Goal: Transaction & Acquisition: Download file/media

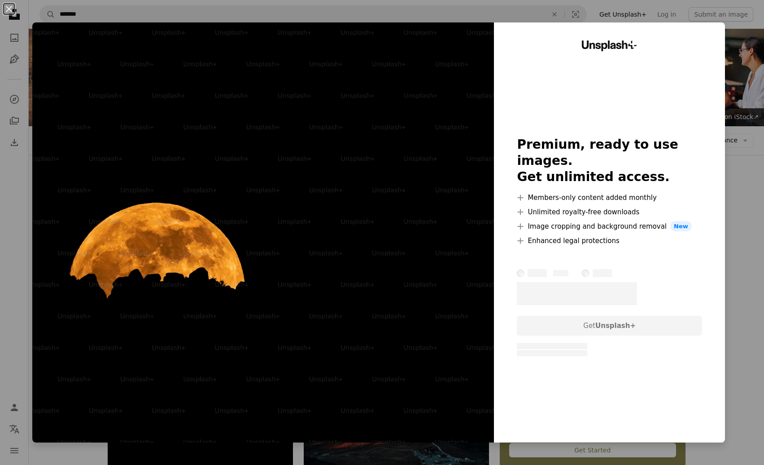
scroll to position [180, 0]
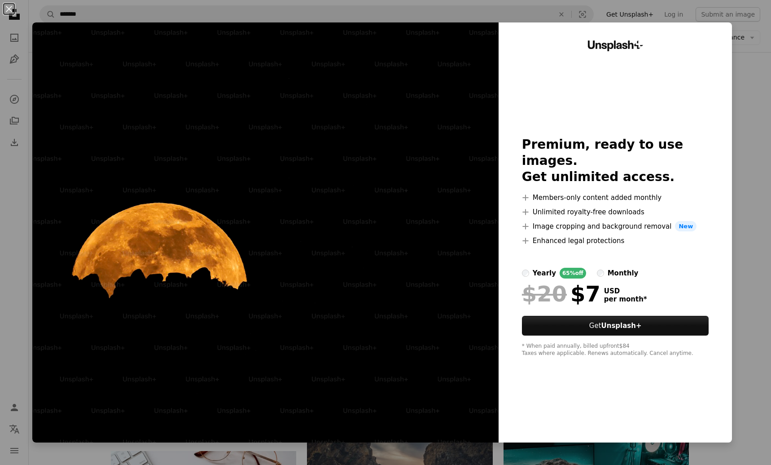
click at [729, 73] on div "An X shape Unsplash+ Premium, ready to use images. Get unlimited access. A plus…" at bounding box center [385, 232] width 771 height 465
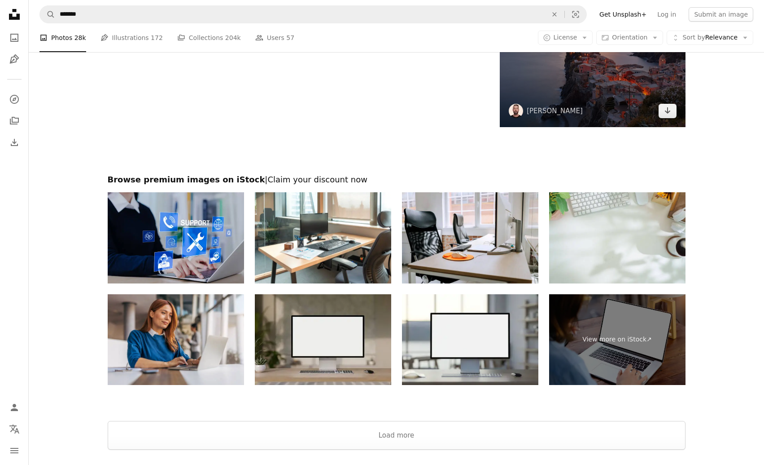
scroll to position [1302, 0]
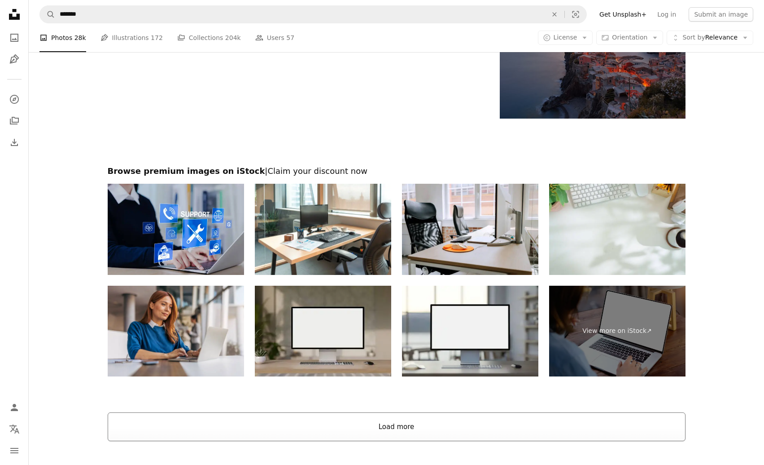
click at [411, 435] on button "Load more" at bounding box center [397, 426] width 578 height 29
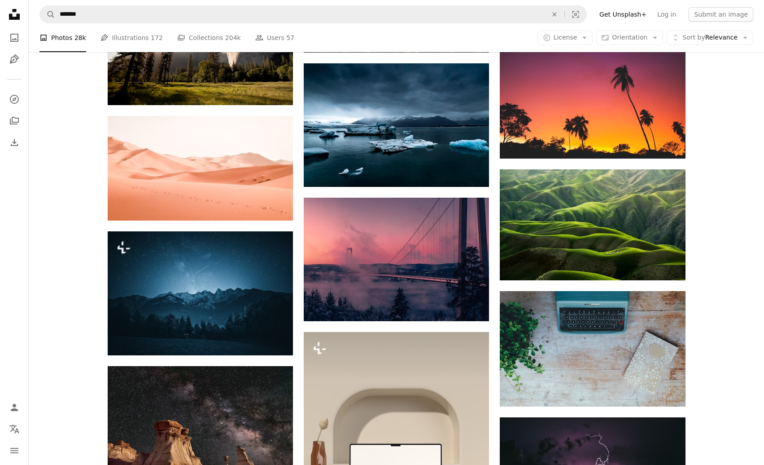
scroll to position [3277, 0]
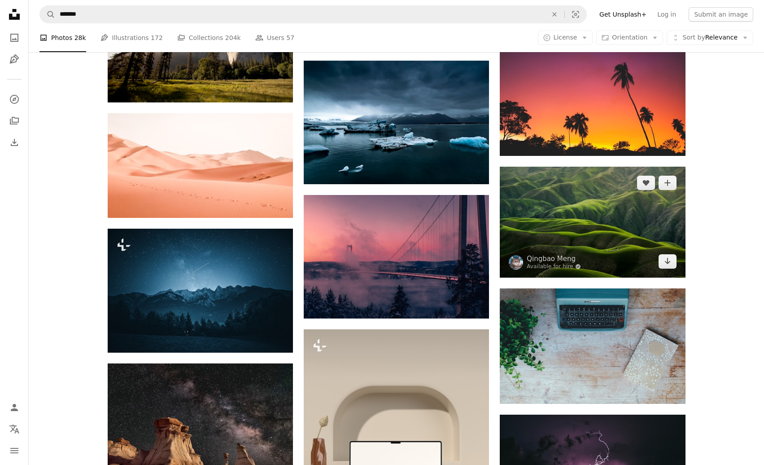
click at [611, 224] on img at bounding box center [592, 222] width 185 height 110
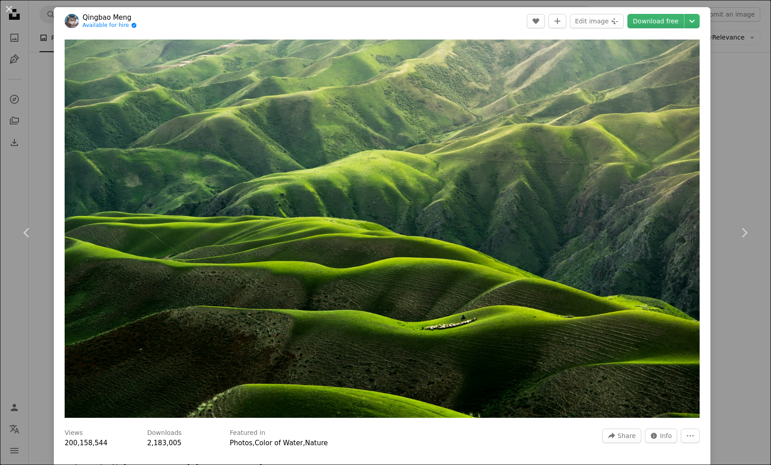
click at [724, 106] on div "An X shape Chevron left Chevron right [PERSON_NAME] Available for hire A checkm…" at bounding box center [385, 232] width 771 height 465
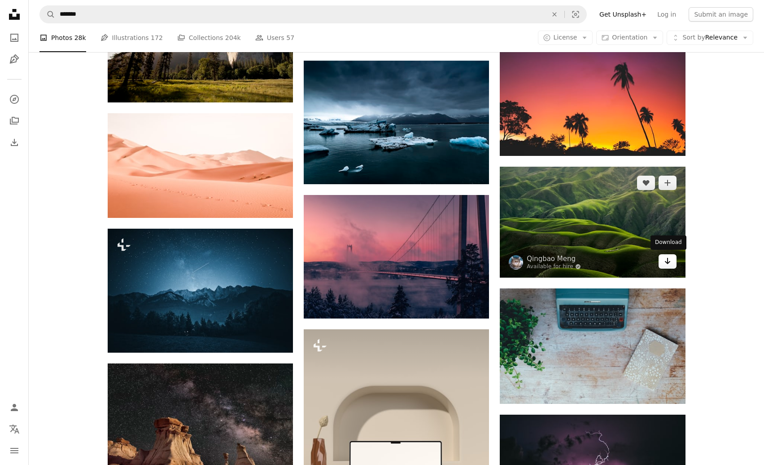
click at [671, 263] on link "Arrow pointing down" at bounding box center [668, 261] width 18 height 14
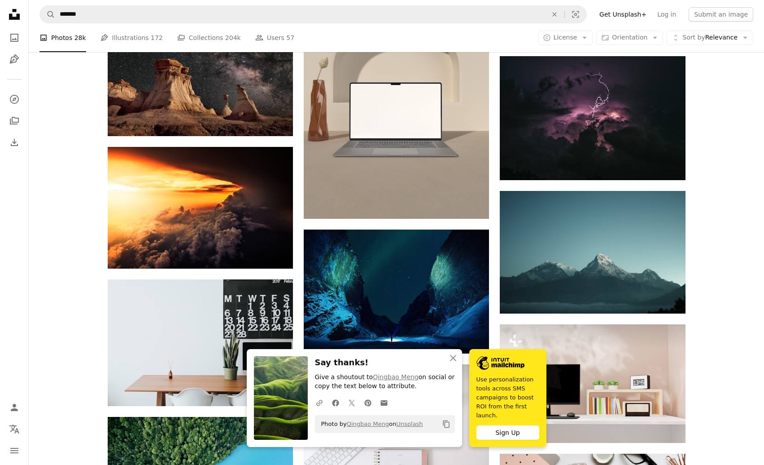
scroll to position [3636, 0]
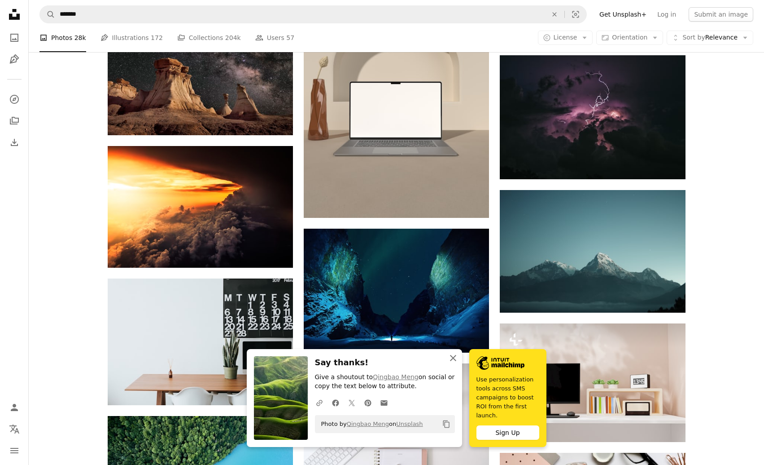
click at [456, 363] on icon "An X shape" at bounding box center [453, 357] width 11 height 11
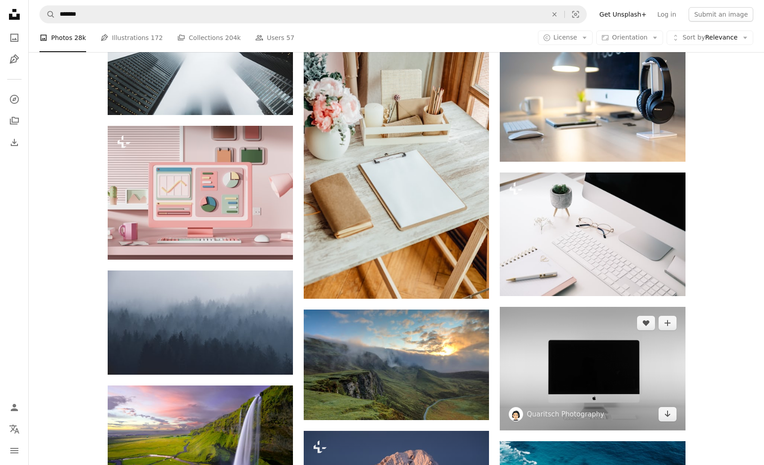
scroll to position [5341, 0]
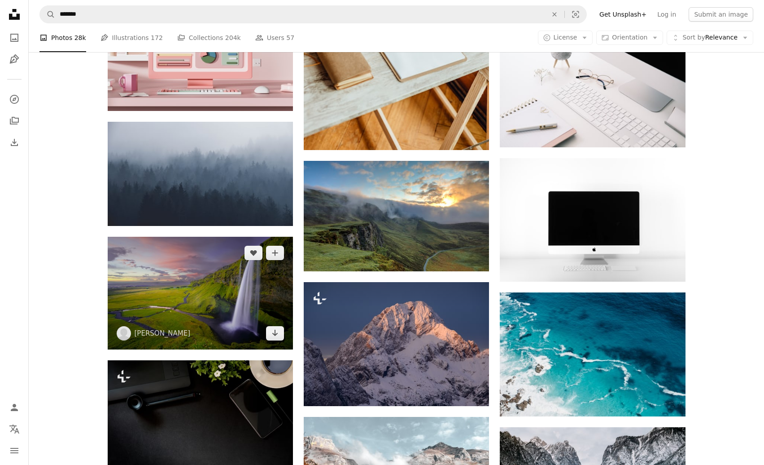
click at [191, 296] on img at bounding box center [200, 293] width 185 height 112
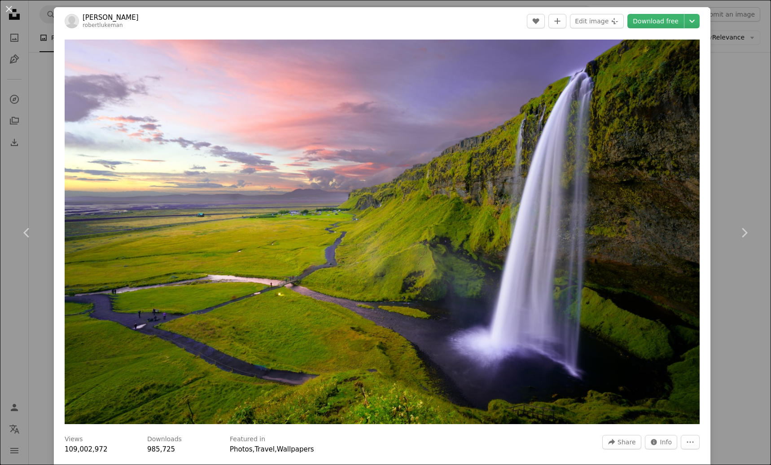
click at [735, 65] on div "An X shape Chevron left Chevron right [PERSON_NAME] robertlukeman A heart A plu…" at bounding box center [385, 232] width 771 height 465
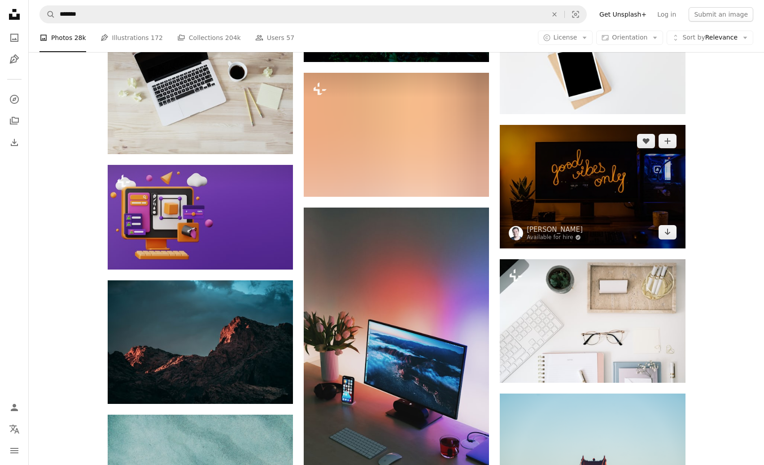
scroll to position [7541, 0]
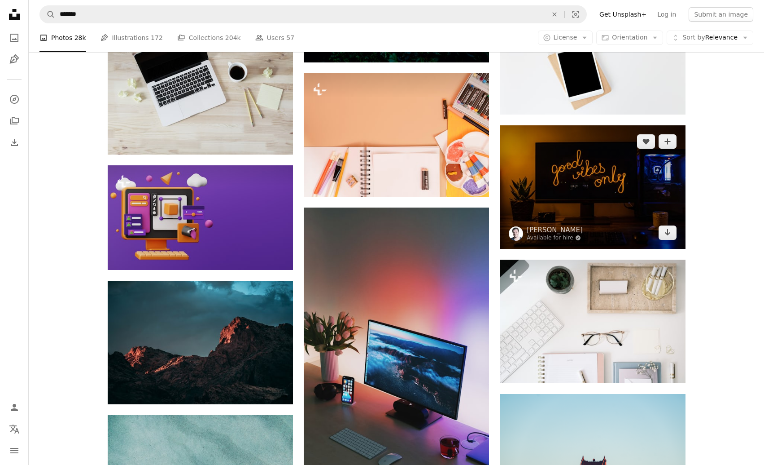
click at [585, 174] on img at bounding box center [592, 186] width 185 height 123
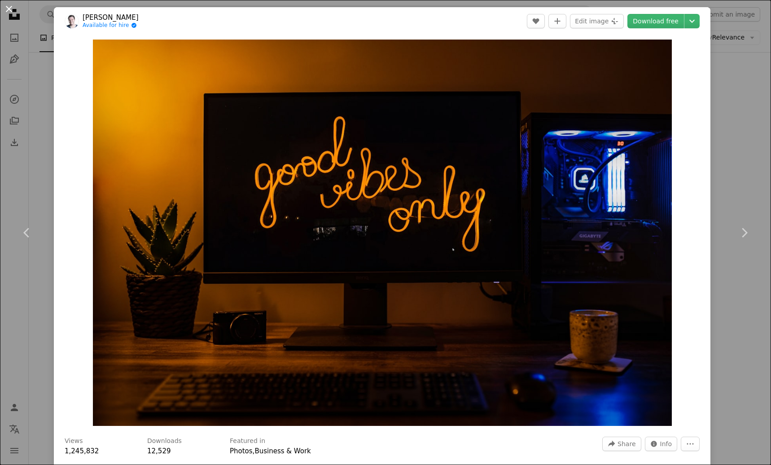
click at [7, 13] on button "An X shape" at bounding box center [9, 9] width 11 height 11
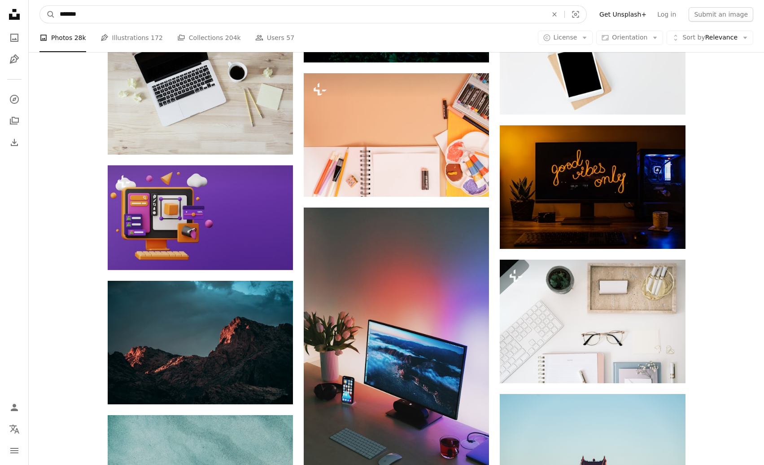
click at [98, 10] on input "*******" at bounding box center [300, 14] width 490 height 17
click at [60, 13] on input "*******" at bounding box center [300, 14] width 490 height 17
click at [176, 18] on input "**********" at bounding box center [300, 14] width 490 height 17
type input "**********"
click button "A magnifying glass" at bounding box center [47, 14] width 15 height 17
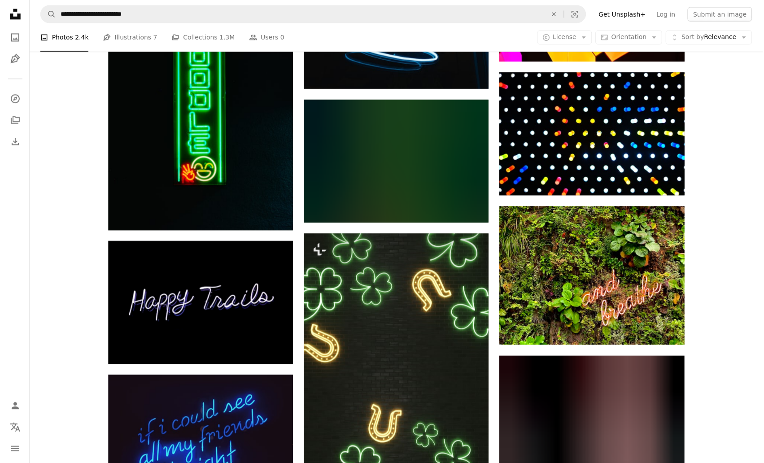
scroll to position [808, 0]
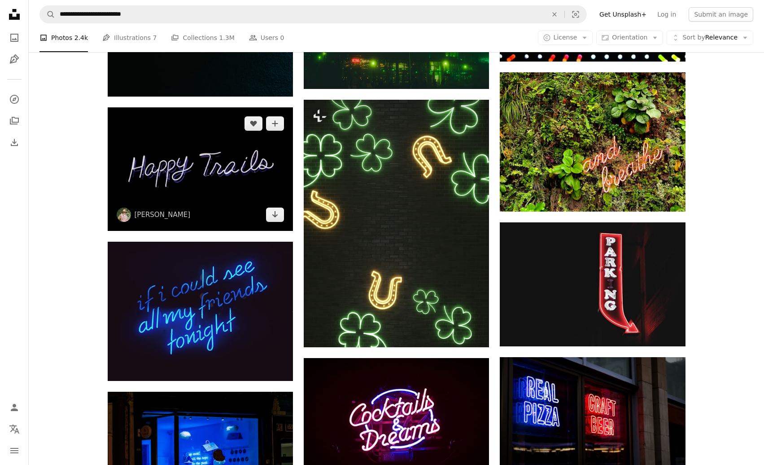
click at [211, 164] on img at bounding box center [200, 168] width 185 height 123
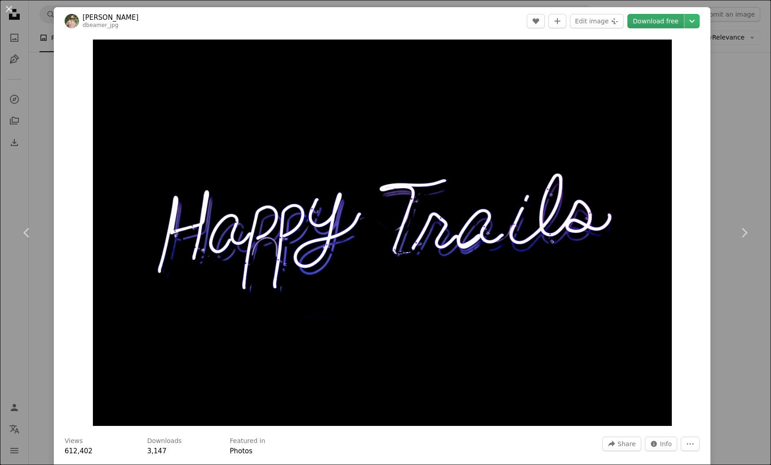
click at [641, 22] on link "Download free" at bounding box center [655, 21] width 57 height 14
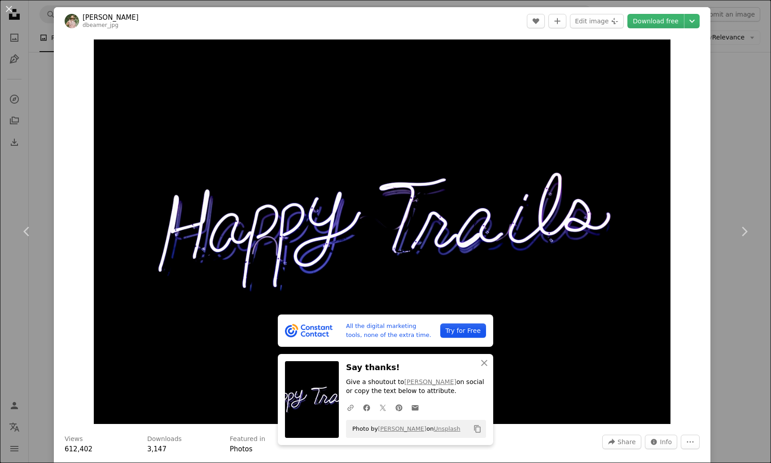
click at [746, 99] on div "An X shape Chevron left Chevron right All the digital marketing tools, none of …" at bounding box center [385, 231] width 771 height 463
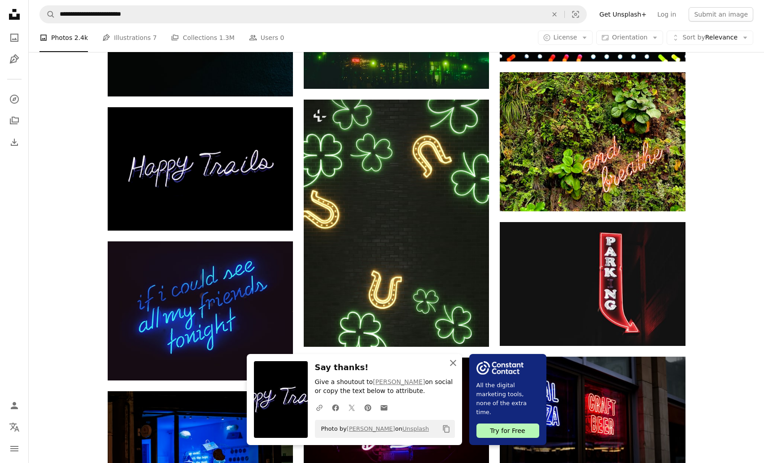
click at [449, 364] on icon "An X shape" at bounding box center [453, 363] width 11 height 11
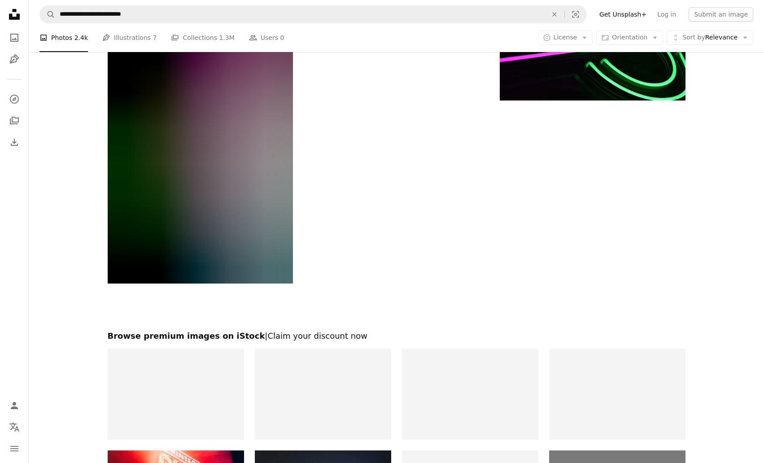
scroll to position [2873, 0]
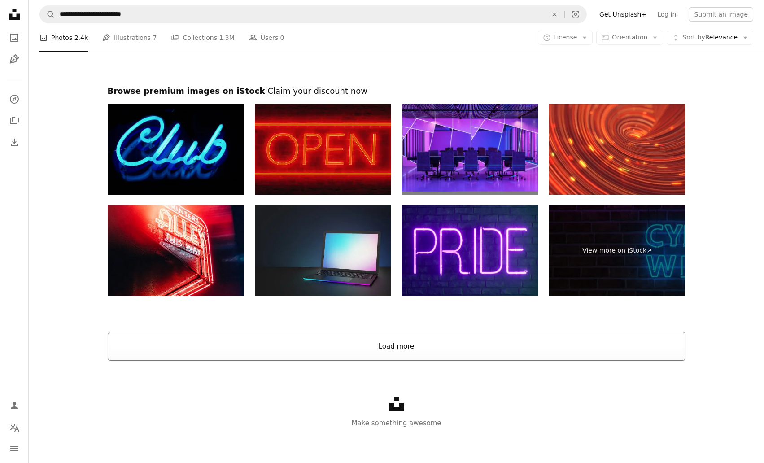
click at [432, 355] on button "Load more" at bounding box center [397, 346] width 578 height 29
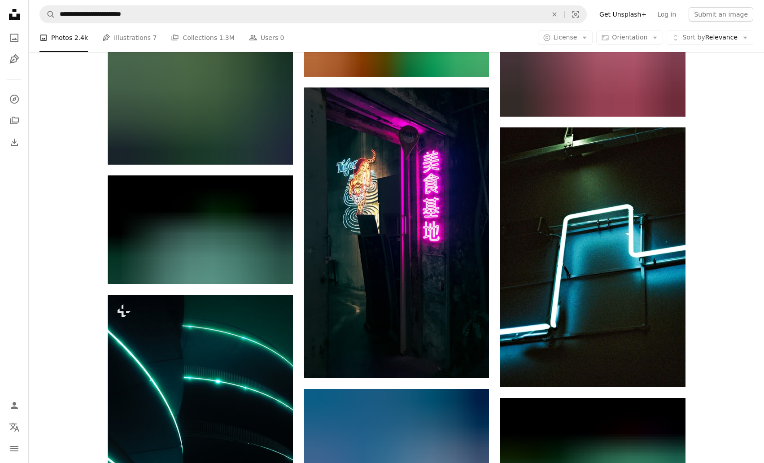
scroll to position [9412, 0]
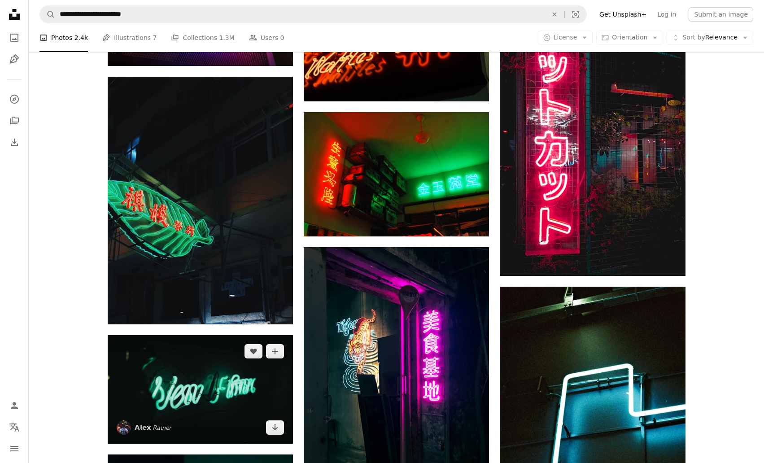
click at [205, 335] on img at bounding box center [200, 389] width 185 height 109
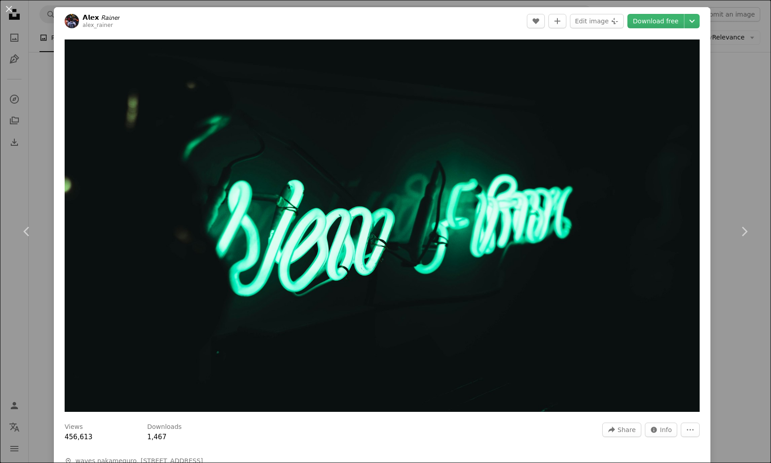
click at [719, 106] on div "An X shape Chevron left Chevron right [PERSON_NAME] alex_rainer A heart A plus …" at bounding box center [385, 231] width 771 height 463
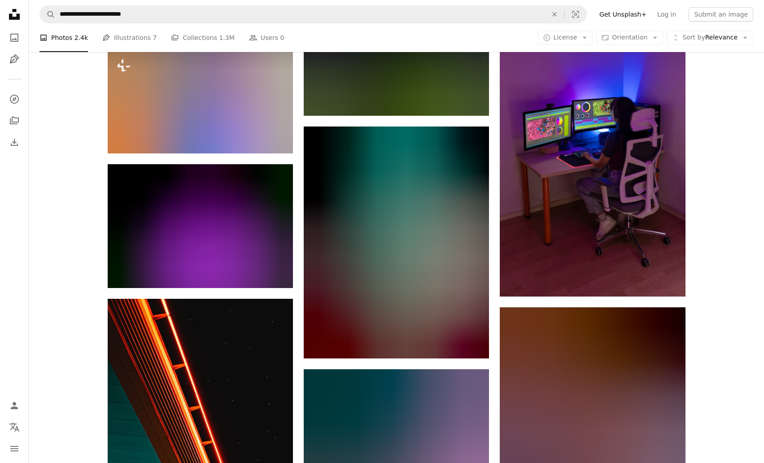
scroll to position [10444, 0]
